Goal: Communication & Community: Answer question/provide support

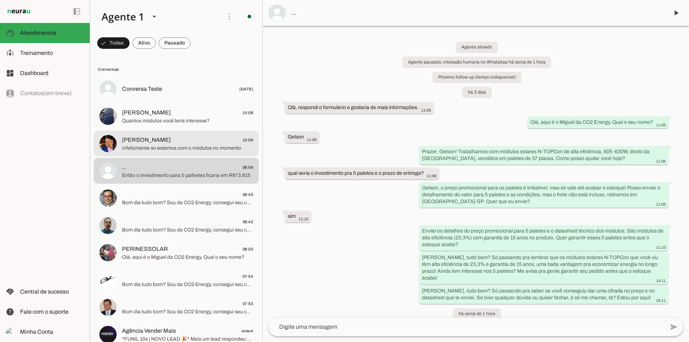
click at [201, 94] on div at bounding box center [187, 89] width 131 height 10
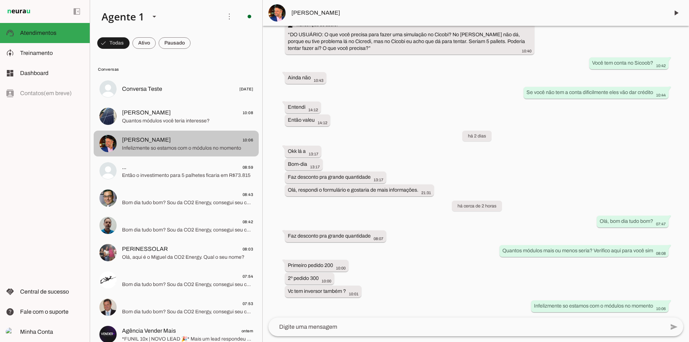
click at [184, 123] on span "Quantos módulos você teria interesse?" at bounding box center [187, 120] width 131 height 7
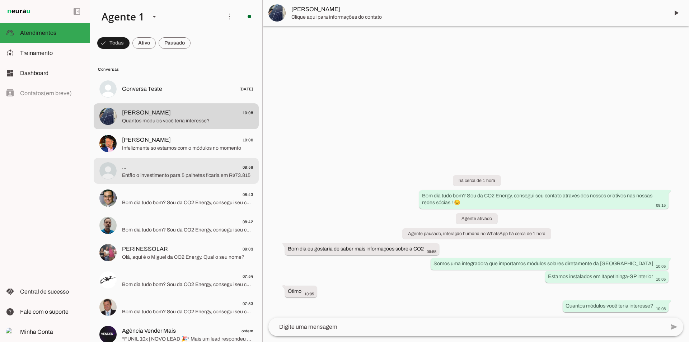
click at [222, 94] on div at bounding box center [187, 89] width 131 height 10
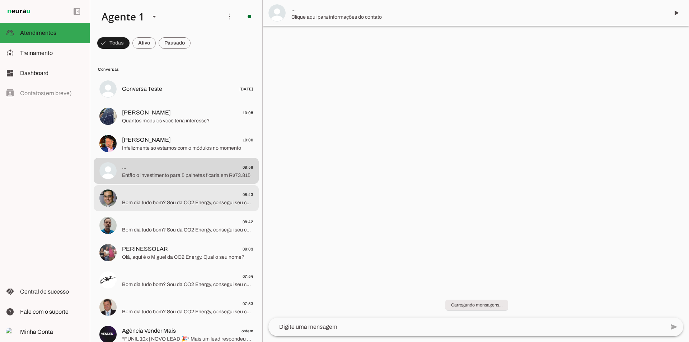
scroll to position [330, 0]
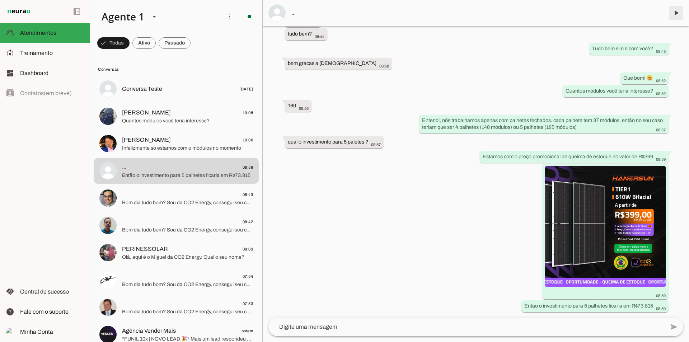
click at [672, 11] on span at bounding box center [676, 12] width 17 height 17
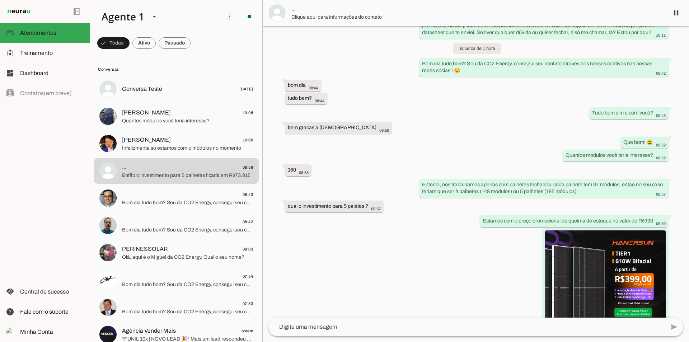
scroll to position [345, 0]
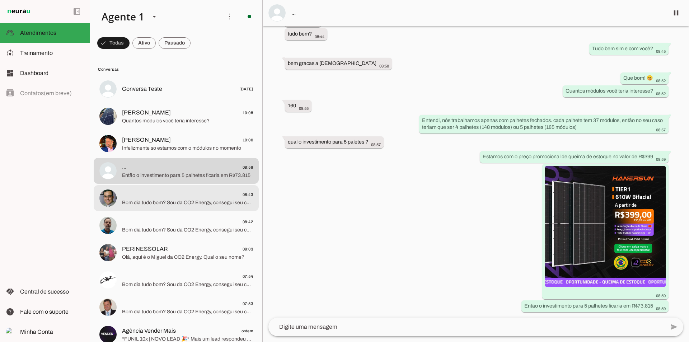
click at [185, 205] on span "Bom dia tudo bom? Sou da CO2 Energy, consegui seu contato através dos nossos cr…" at bounding box center [187, 202] width 131 height 7
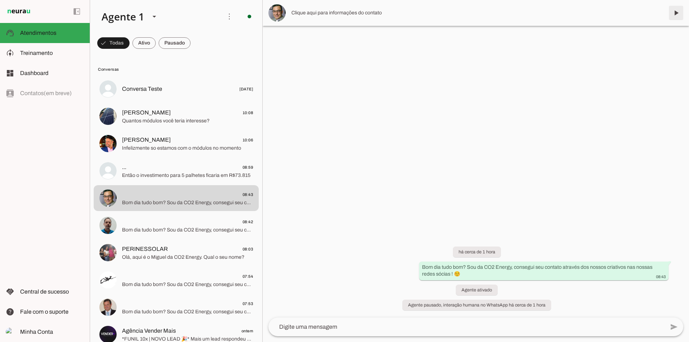
click at [674, 13] on span at bounding box center [676, 12] width 17 height 17
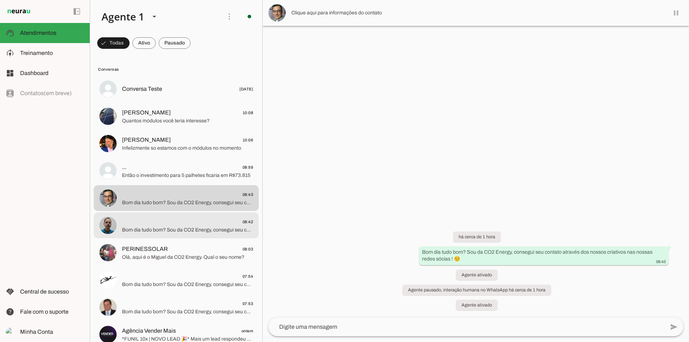
click at [192, 218] on span "08:42" at bounding box center [187, 222] width 131 height 9
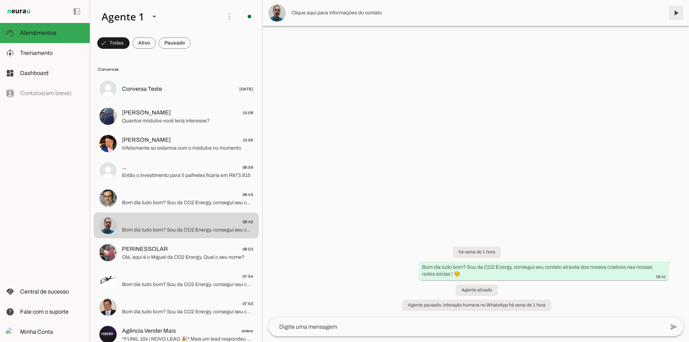
click at [677, 11] on span at bounding box center [676, 12] width 17 height 17
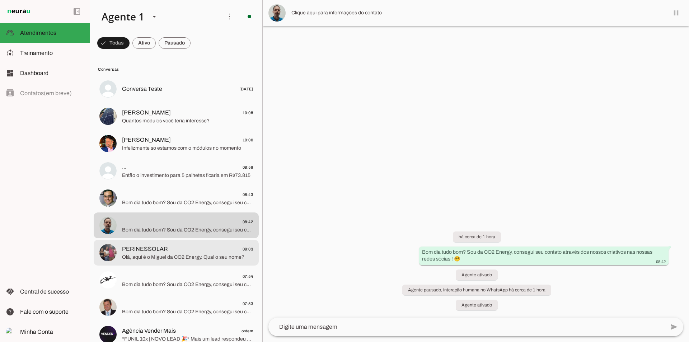
click at [182, 102] on md-item "PERINESSOLAR 08:03 Olá, aqui é o Miguel da CO2 Energy. Qual o seu nome?" at bounding box center [176, 89] width 165 height 26
